Goal: Information Seeking & Learning: Compare options

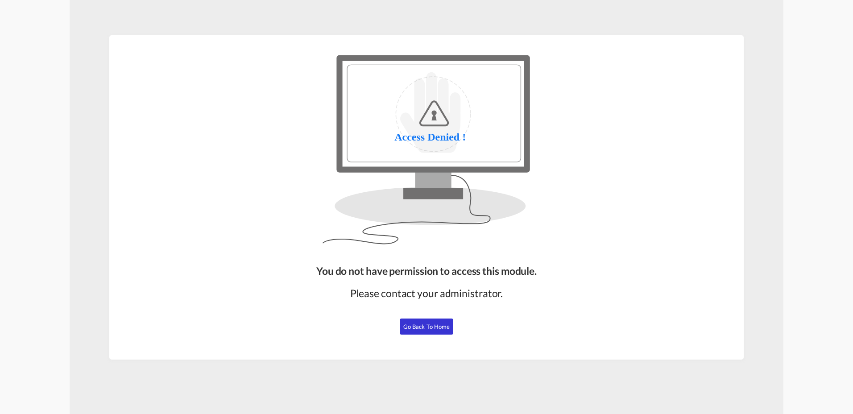
click at [439, 326] on span "Go Back to Home" at bounding box center [426, 326] width 47 height 7
